Goal: Information Seeking & Learning: Learn about a topic

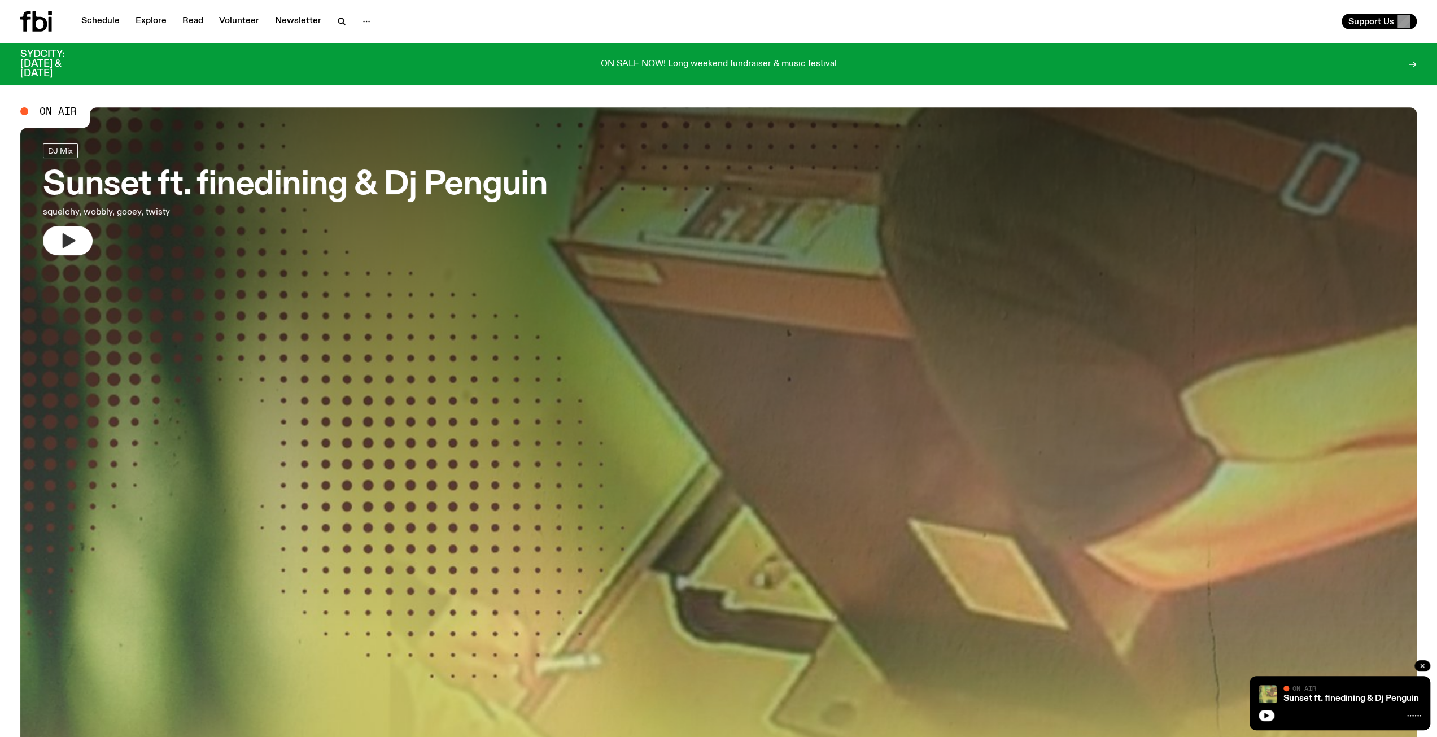
drag, startPoint x: 0, startPoint y: 0, endPoint x: 73, endPoint y: 235, distance: 246.7
click at [73, 235] on icon "button" at bounding box center [68, 241] width 18 height 18
click at [103, 25] on link "Schedule" at bounding box center [101, 22] width 52 height 16
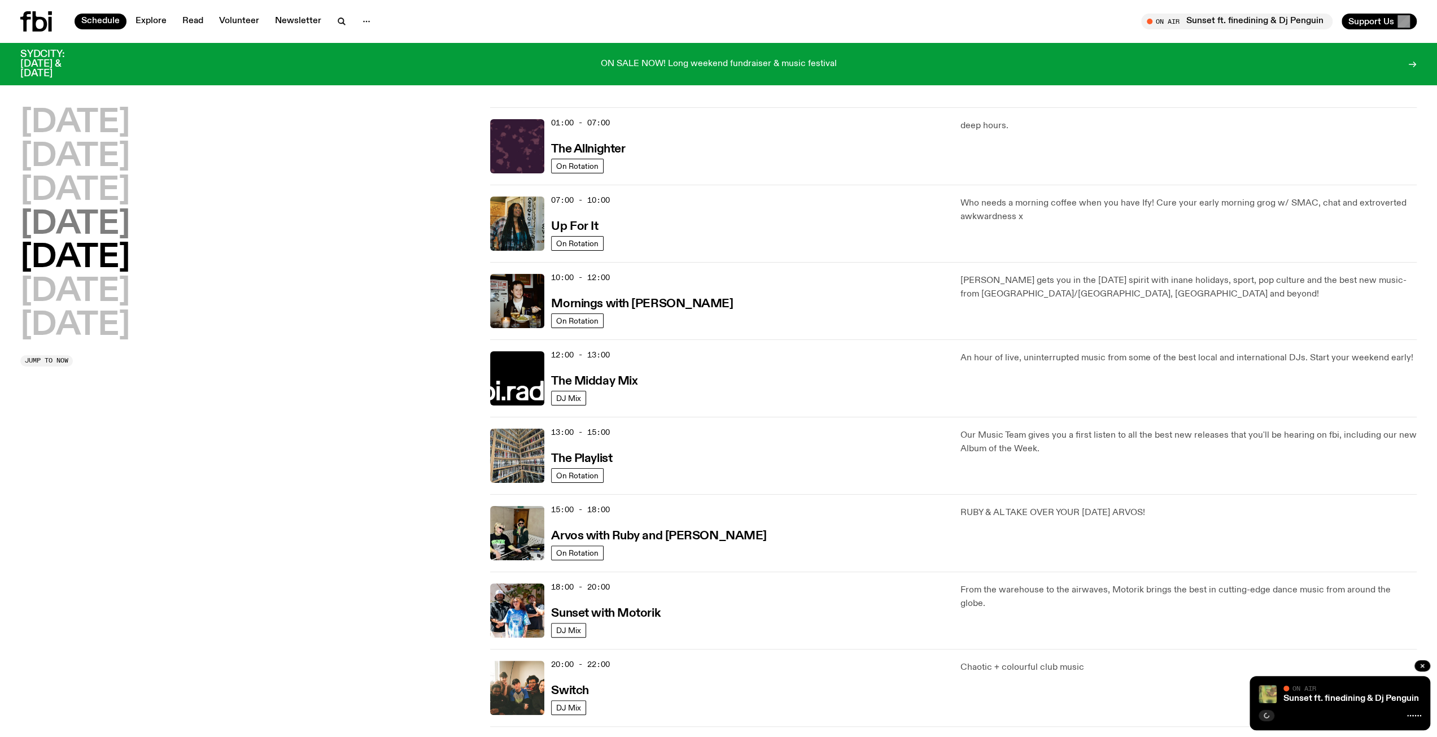
click at [102, 224] on h2 "[DATE]" at bounding box center [75, 225] width 110 height 32
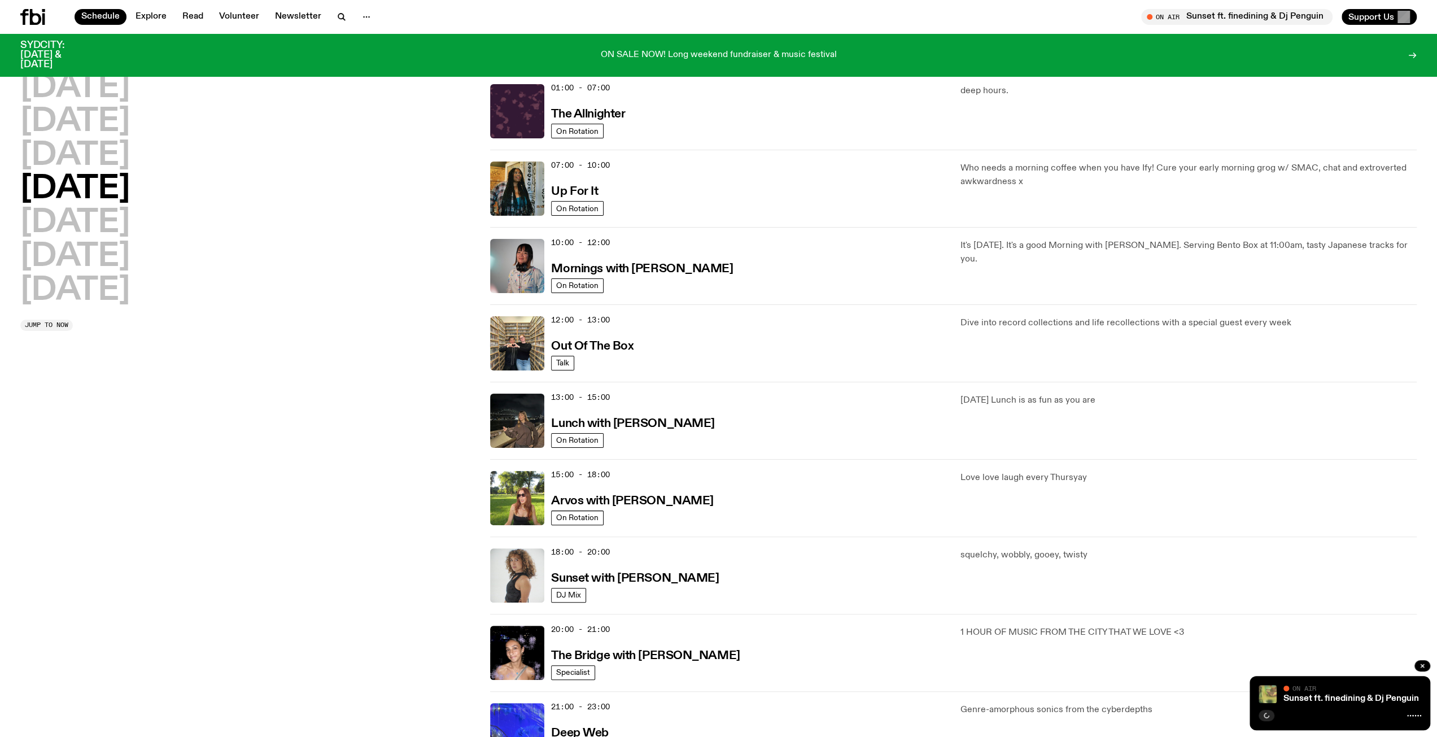
scroll to position [32, 0]
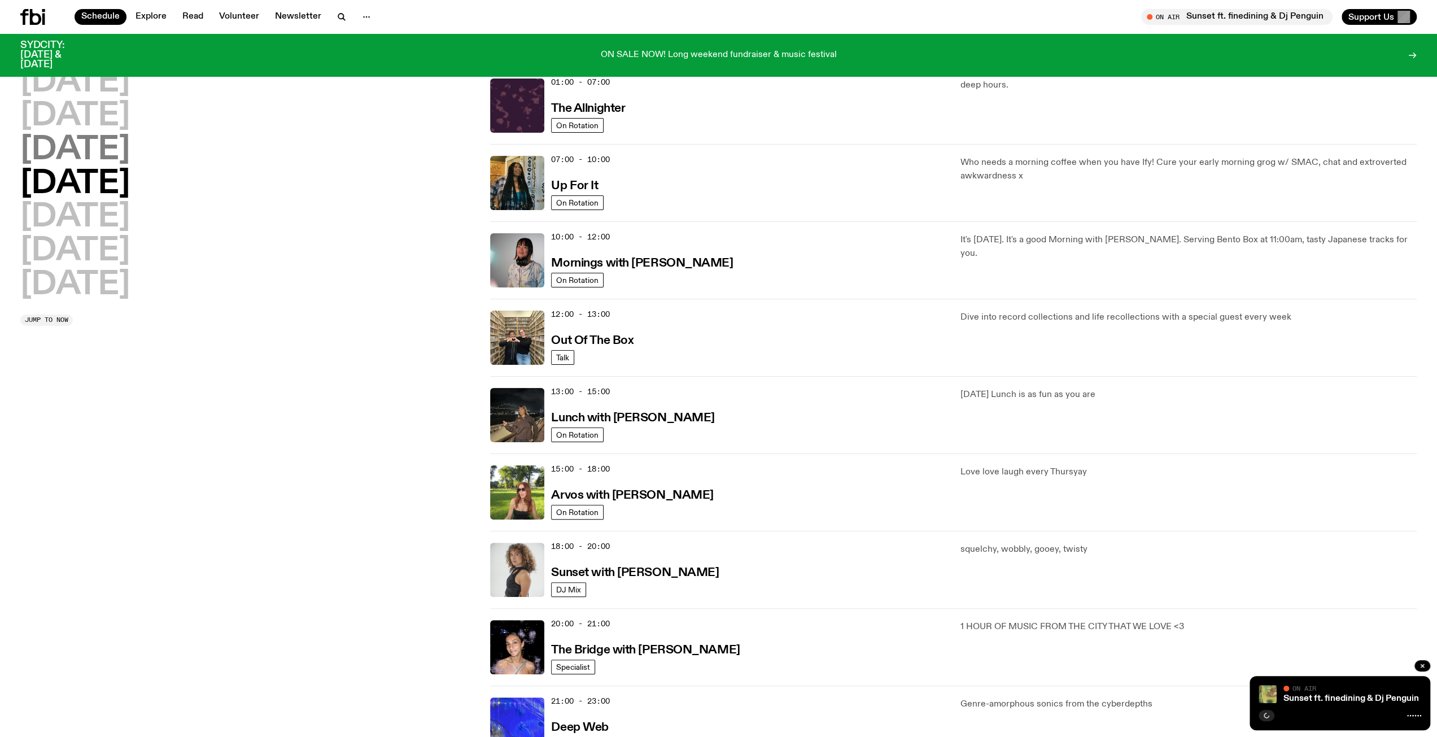
click at [97, 149] on h2 "[DATE]" at bounding box center [75, 150] width 110 height 32
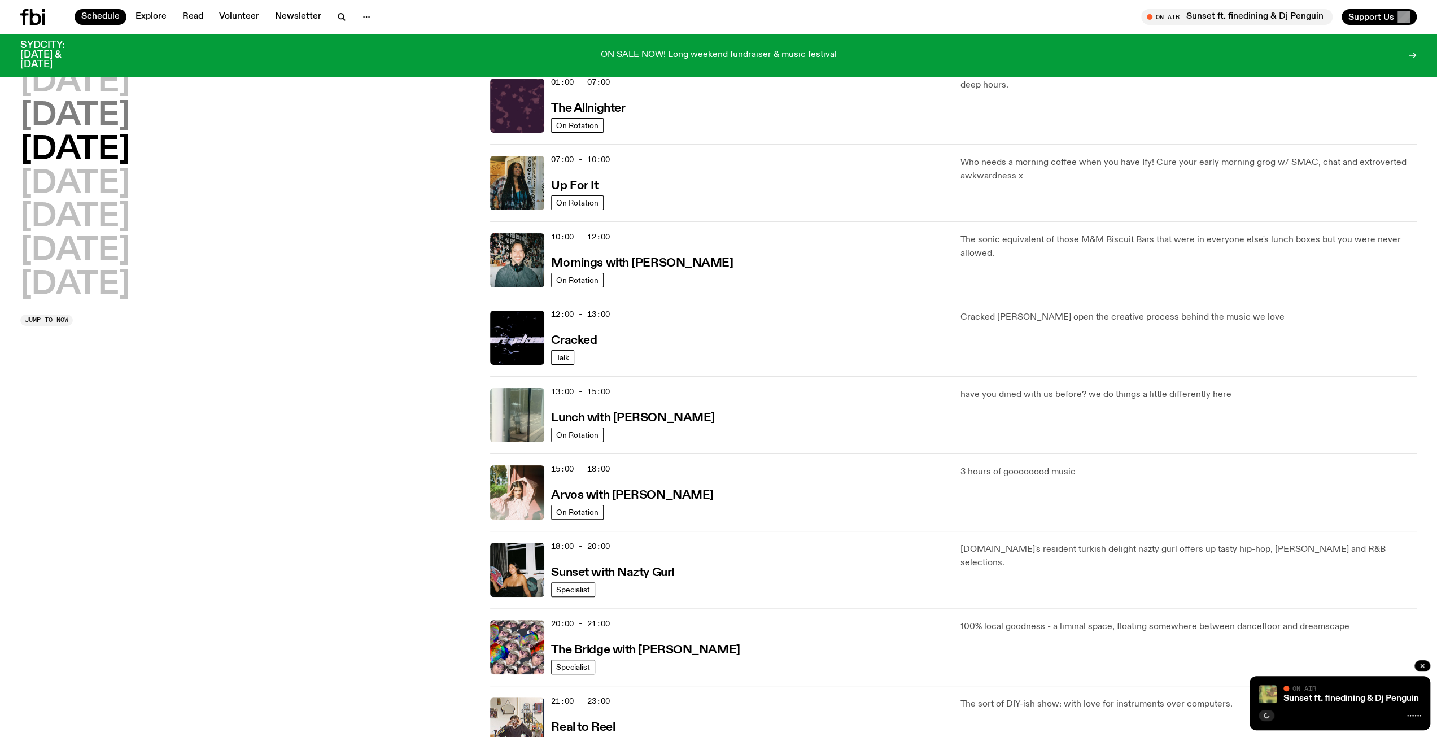
click at [97, 123] on h2 "[DATE]" at bounding box center [75, 117] width 110 height 32
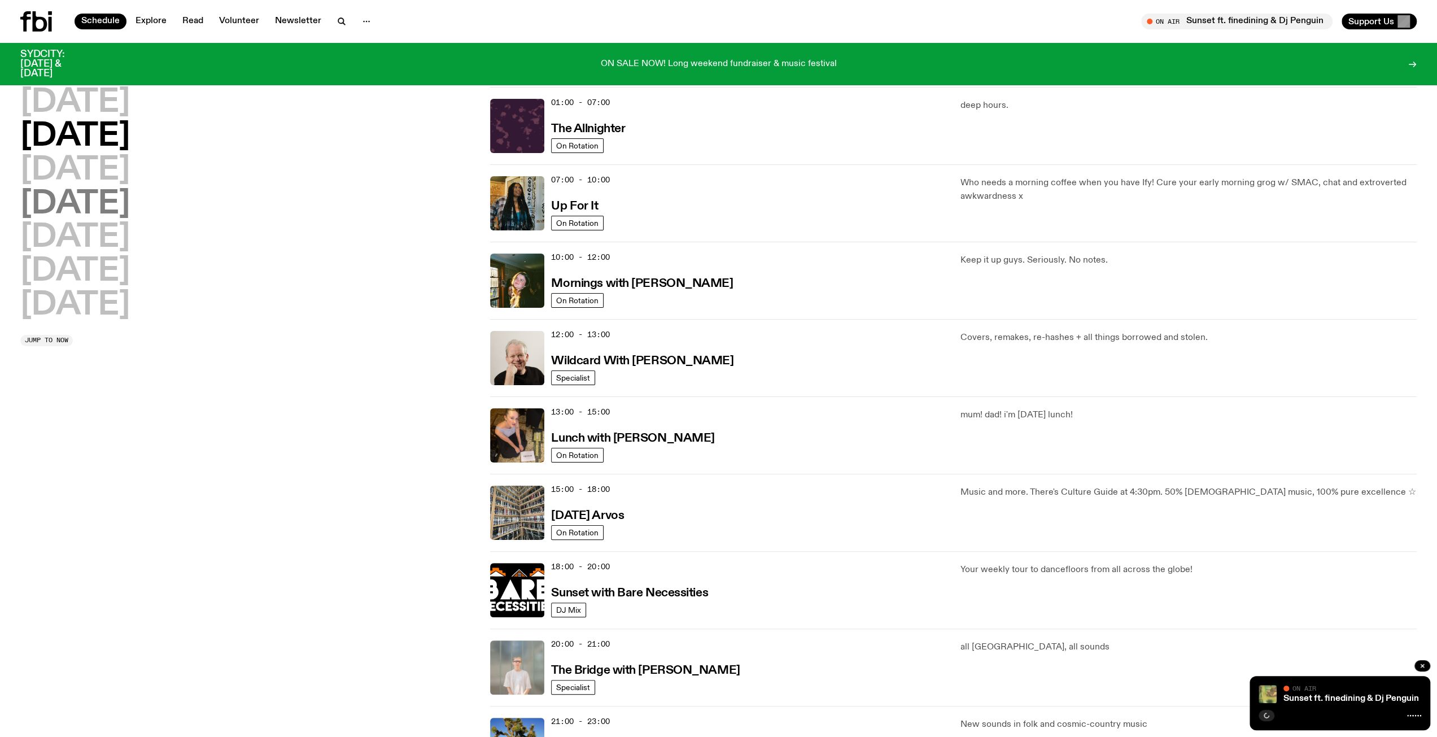
scroll to position [0, 0]
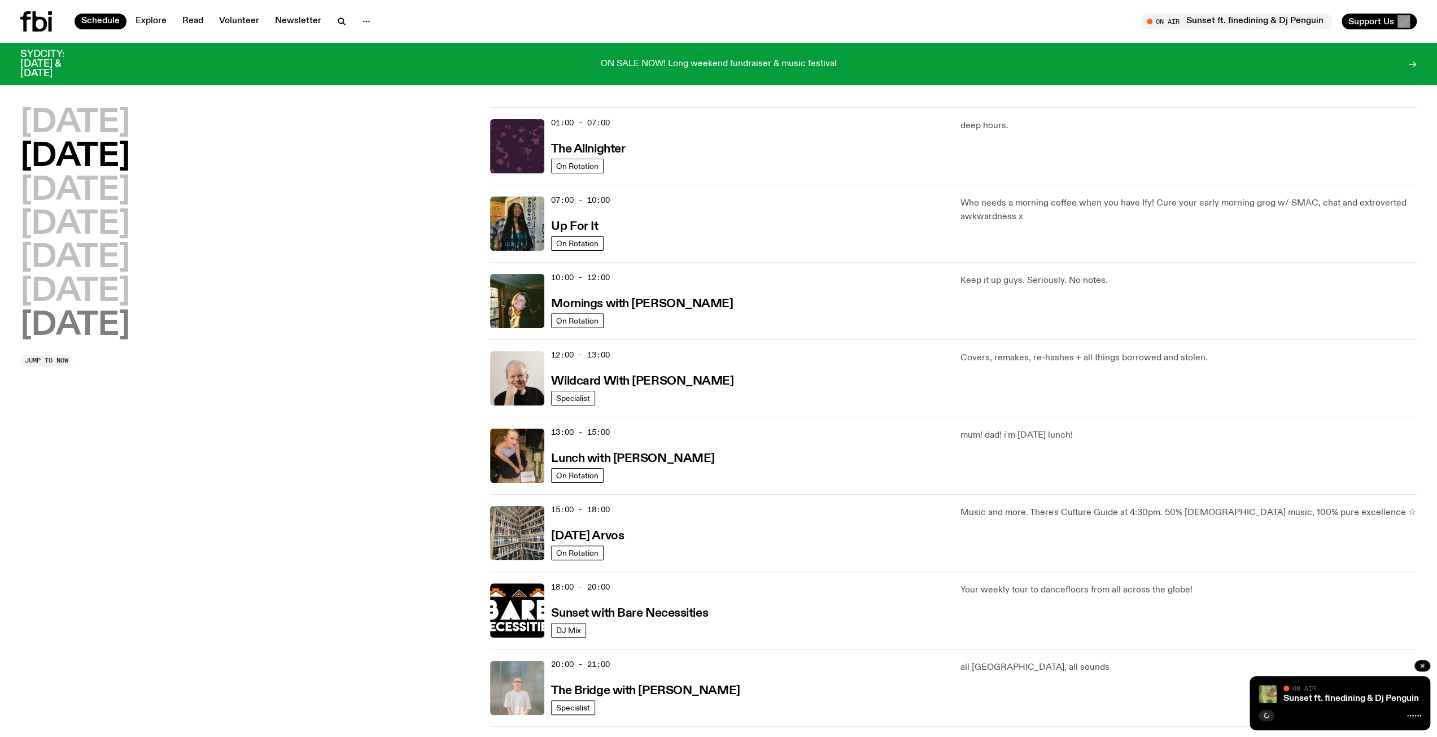
click at [94, 335] on h2 "[DATE]" at bounding box center [75, 326] width 110 height 32
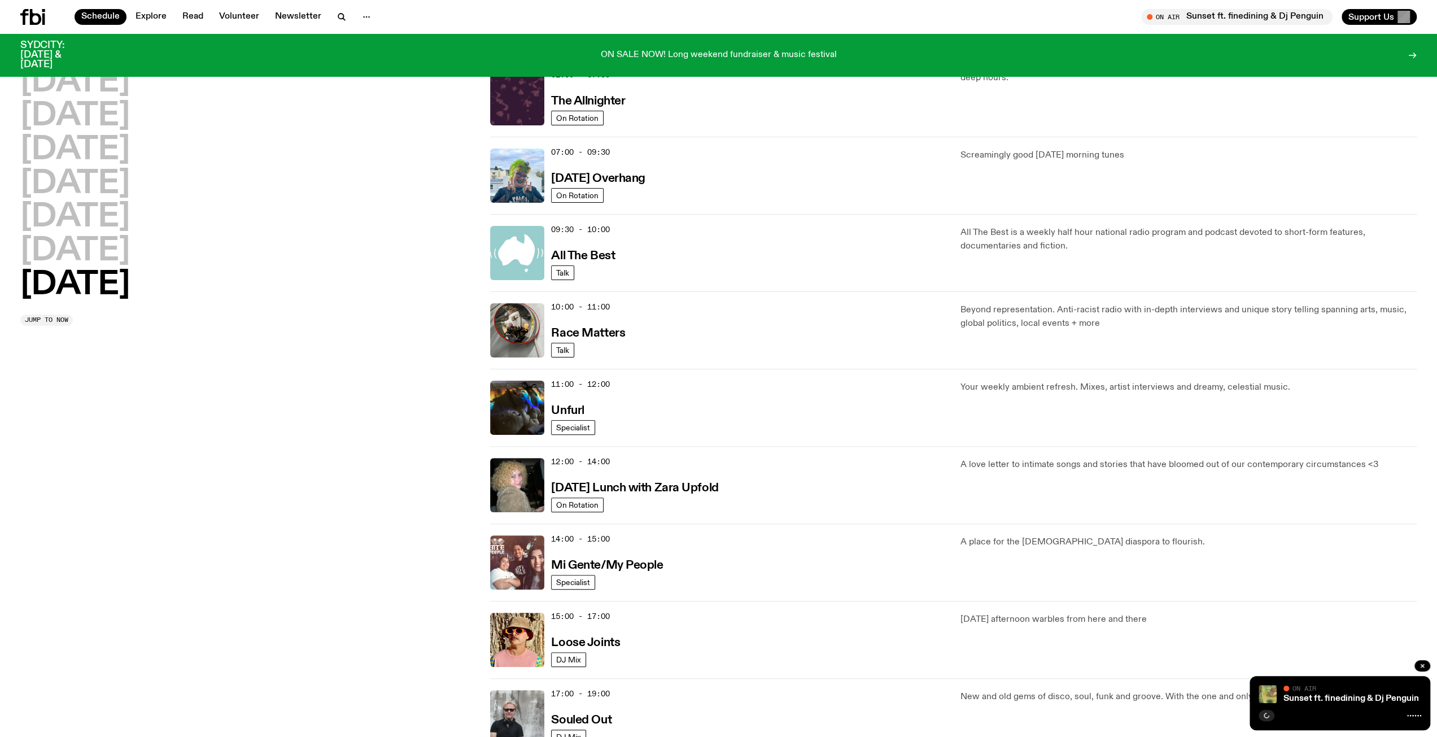
scroll to position [201, 0]
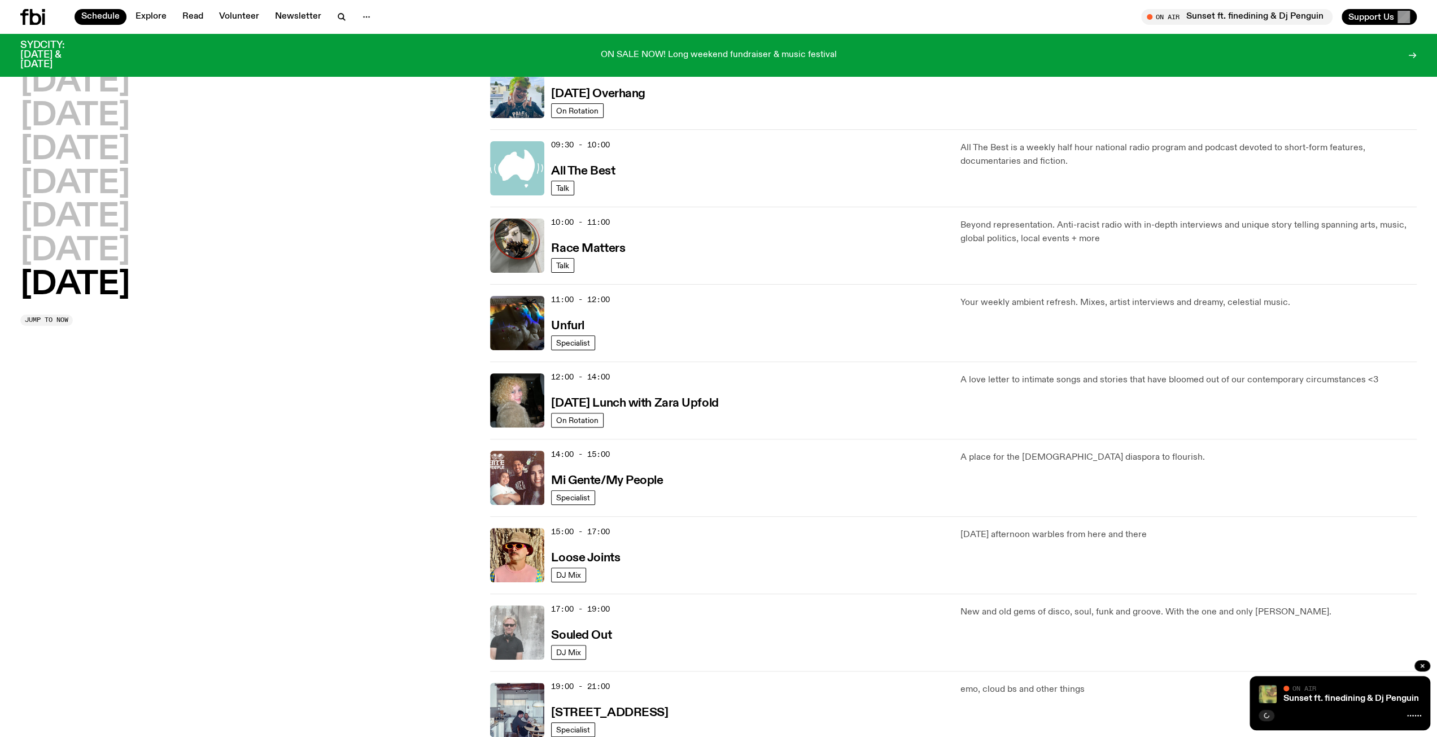
click at [517, 626] on img at bounding box center [517, 632] width 54 height 54
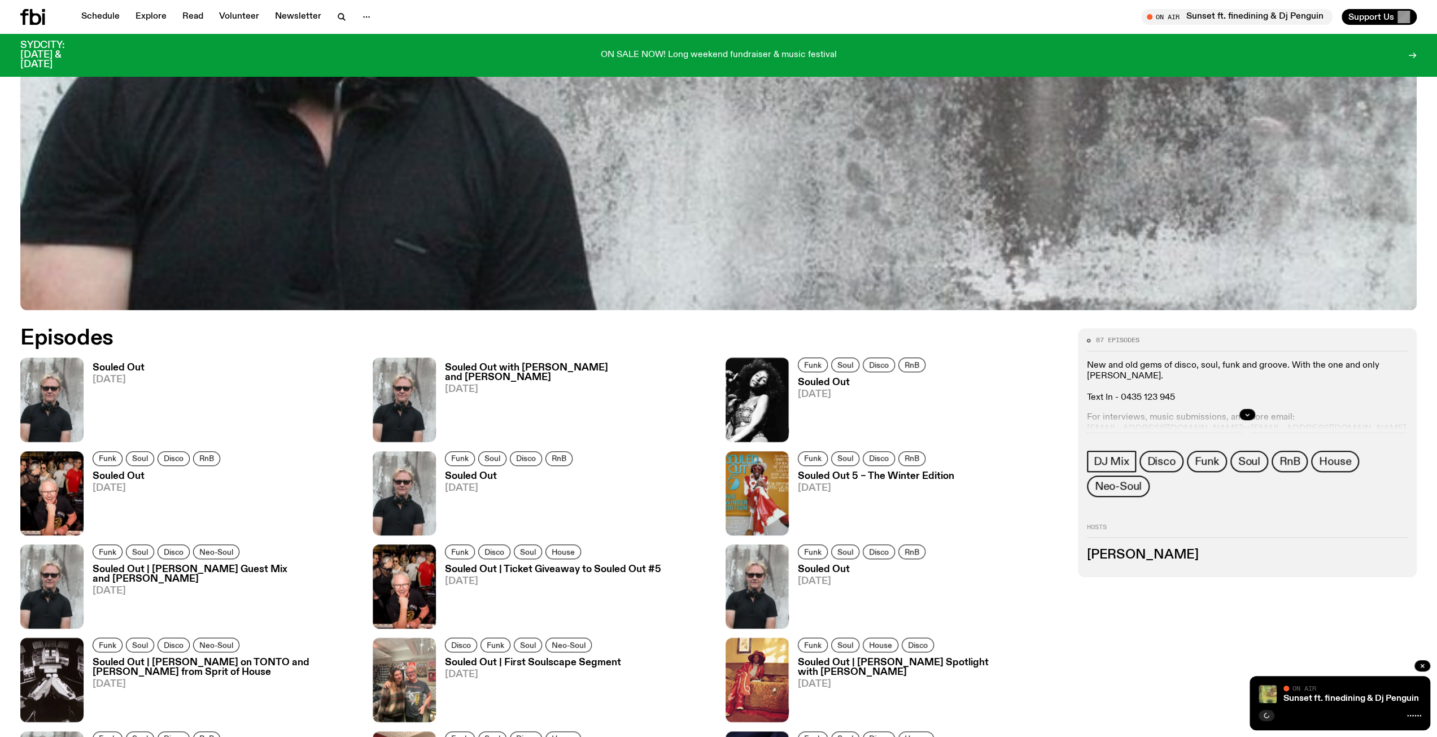
scroll to position [636, 0]
click at [65, 427] on icon "button" at bounding box center [70, 430] width 10 height 11
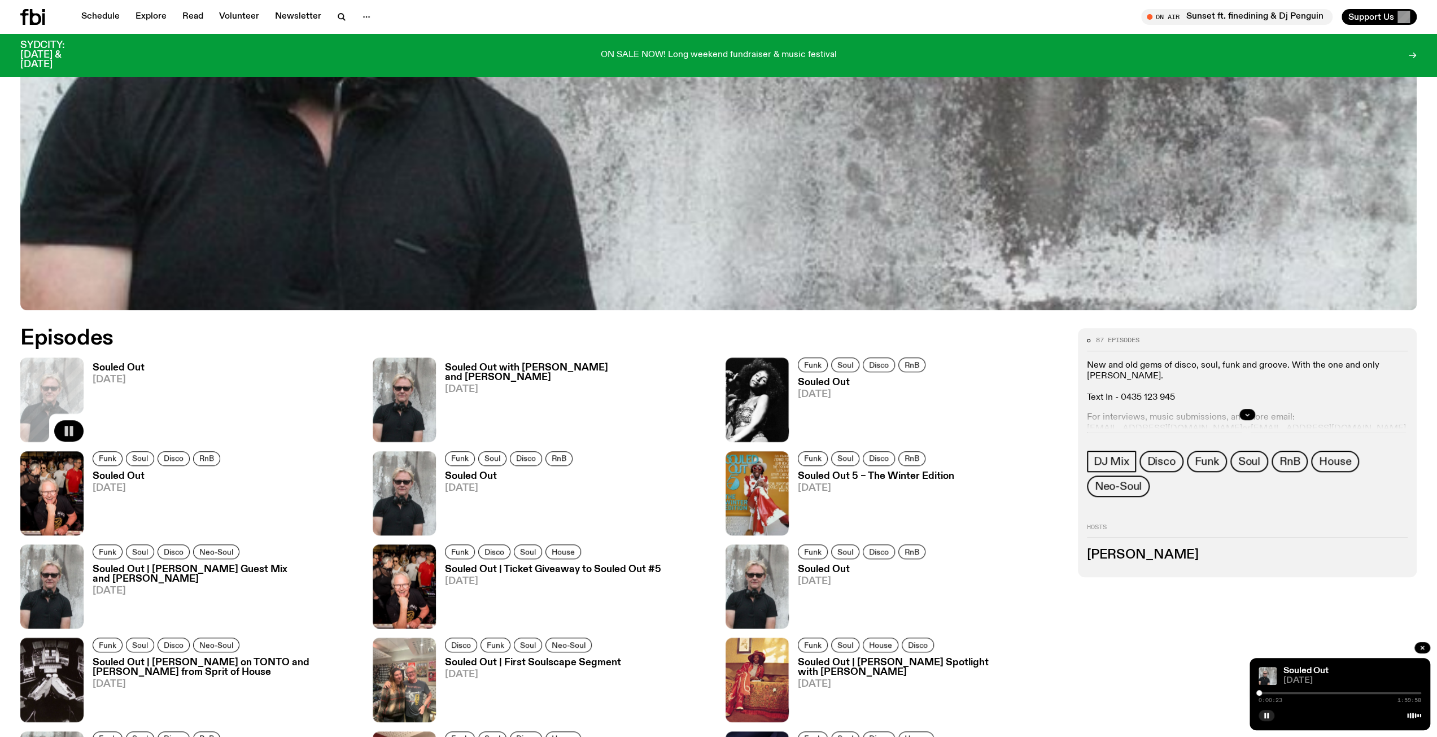
scroll to position [0, 0]
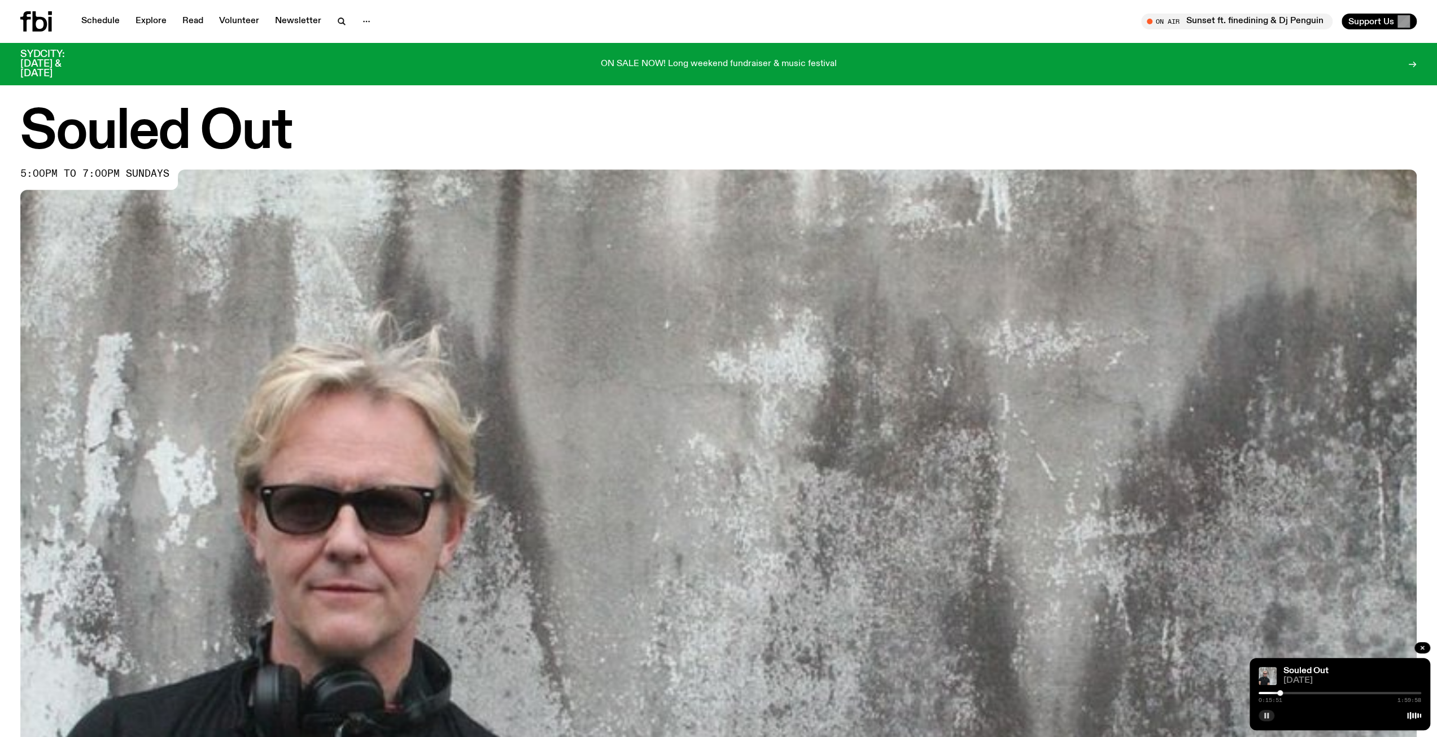
click at [1264, 716] on icon "button" at bounding box center [1266, 715] width 7 height 7
